Goal: Task Accomplishment & Management: Manage account settings

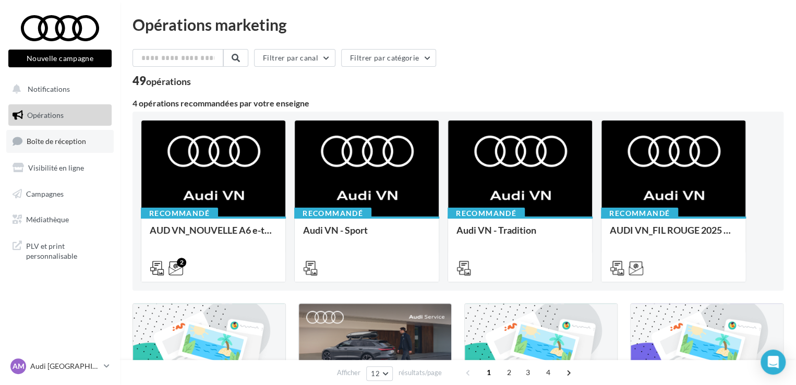
click at [55, 145] on span "Boîte de réception" at bounding box center [56, 141] width 59 height 9
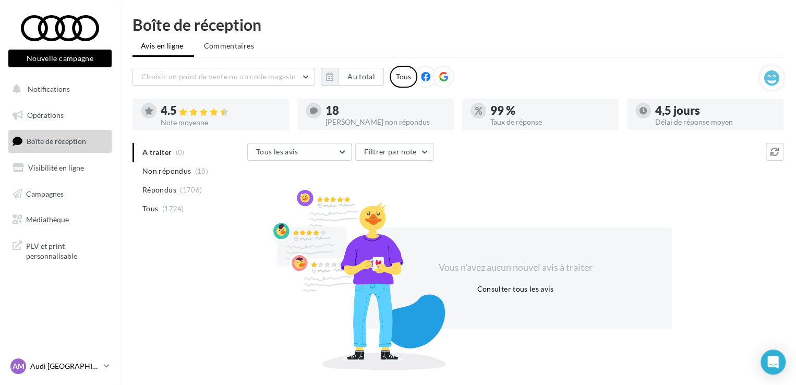
click at [69, 363] on p "Audi [GEOGRAPHIC_DATA]" at bounding box center [64, 366] width 69 height 10
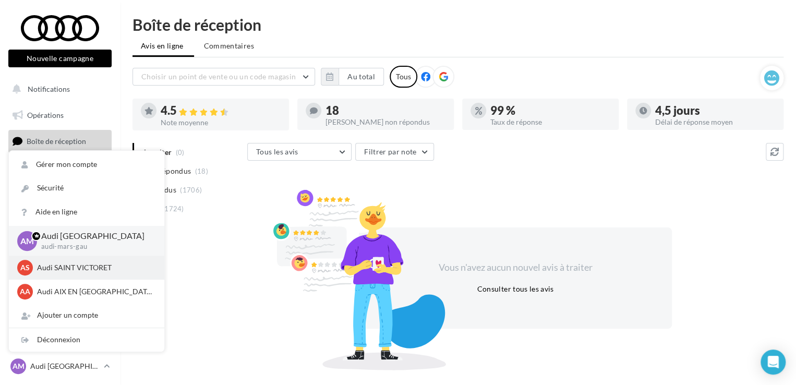
click at [58, 269] on p "Audi SAINT VICTORET" at bounding box center [94, 268] width 115 height 10
